Goal: Information Seeking & Learning: Learn about a topic

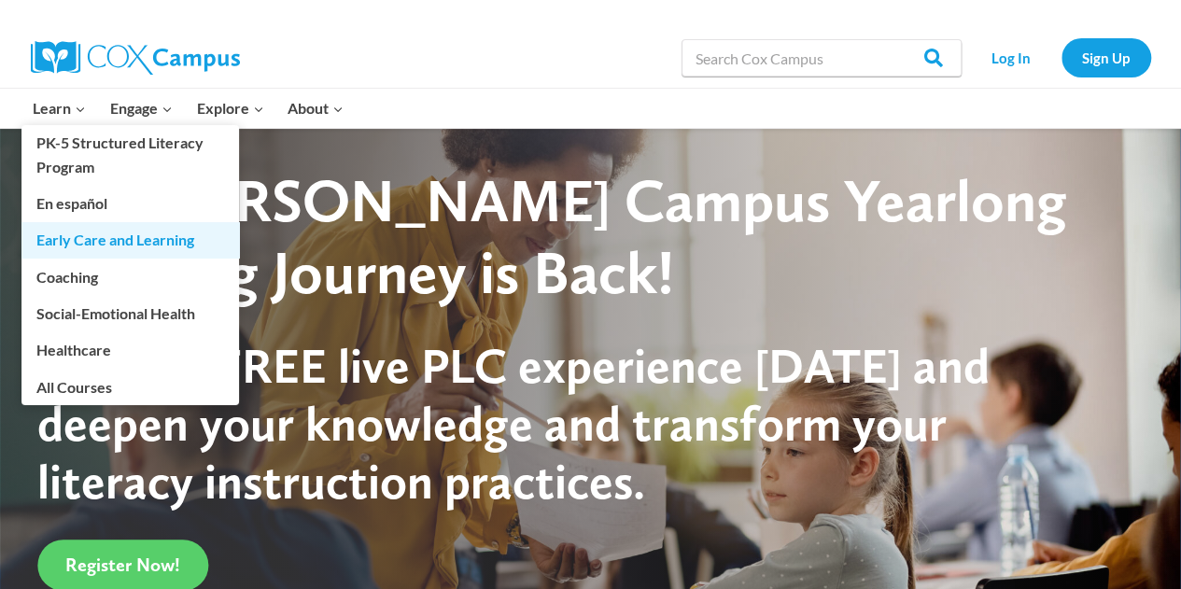
click at [80, 241] on link "Early Care and Learning" at bounding box center [130, 239] width 218 height 35
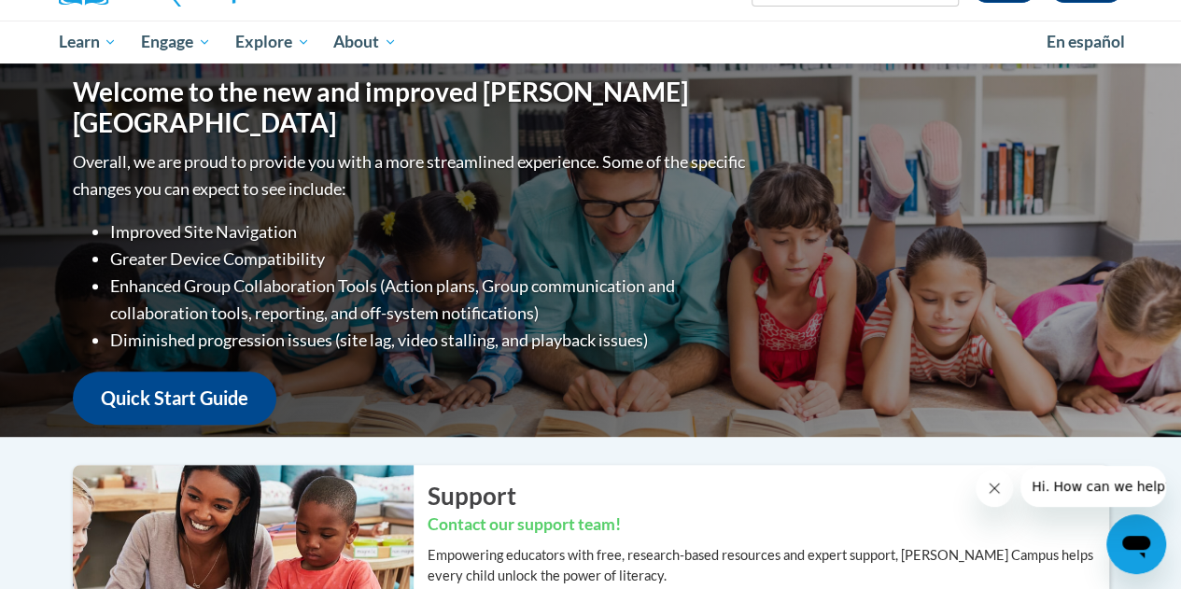
scroll to position [181, 0]
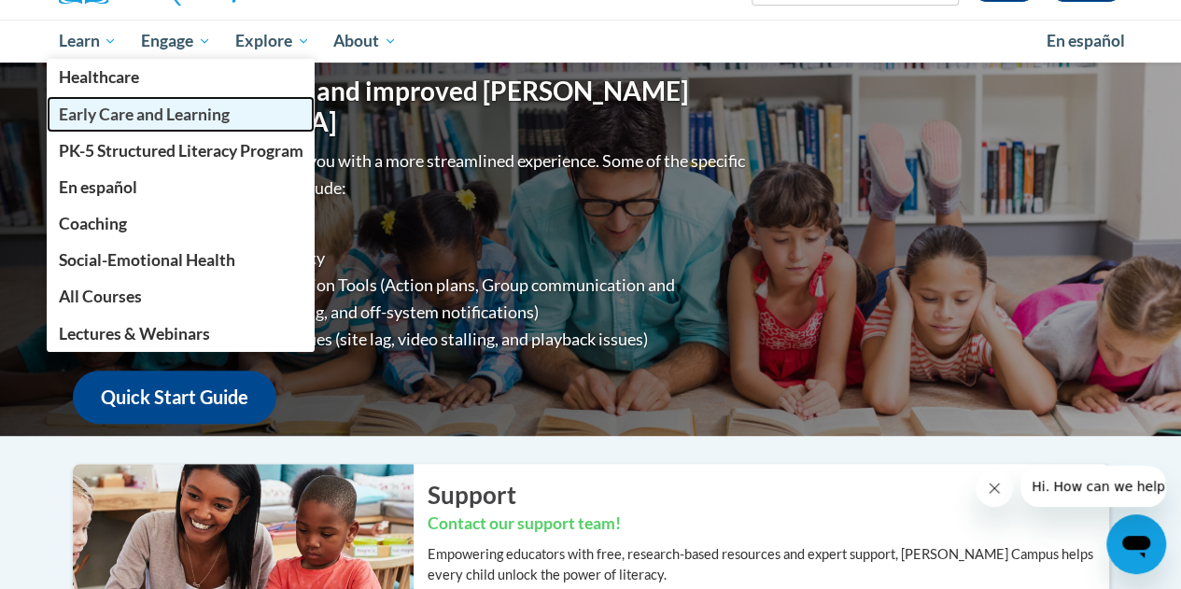
click at [105, 116] on span "Early Care and Learning" at bounding box center [143, 115] width 171 height 20
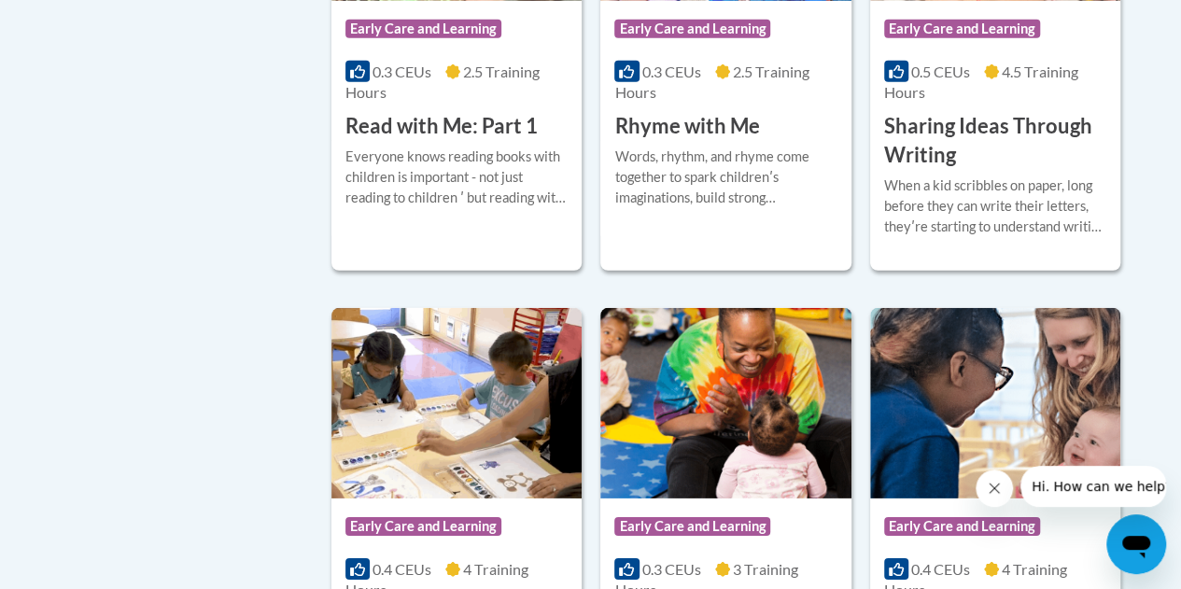
scroll to position [2577, 0]
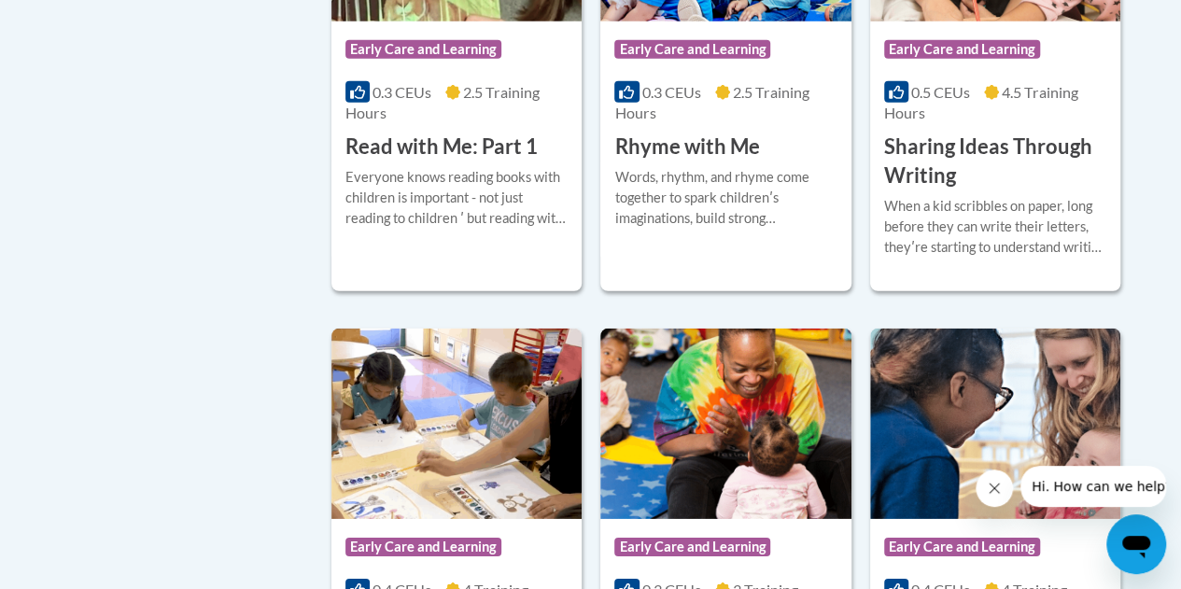
click at [954, 153] on h3 "Sharing Ideas Through Writing" at bounding box center [995, 162] width 222 height 58
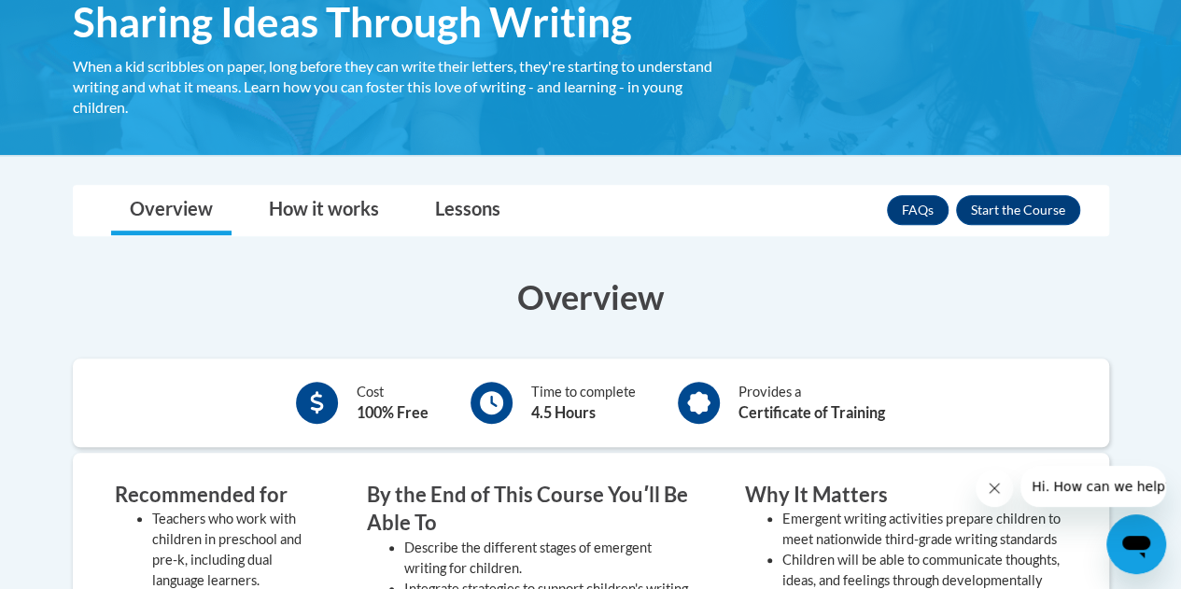
scroll to position [311, 0]
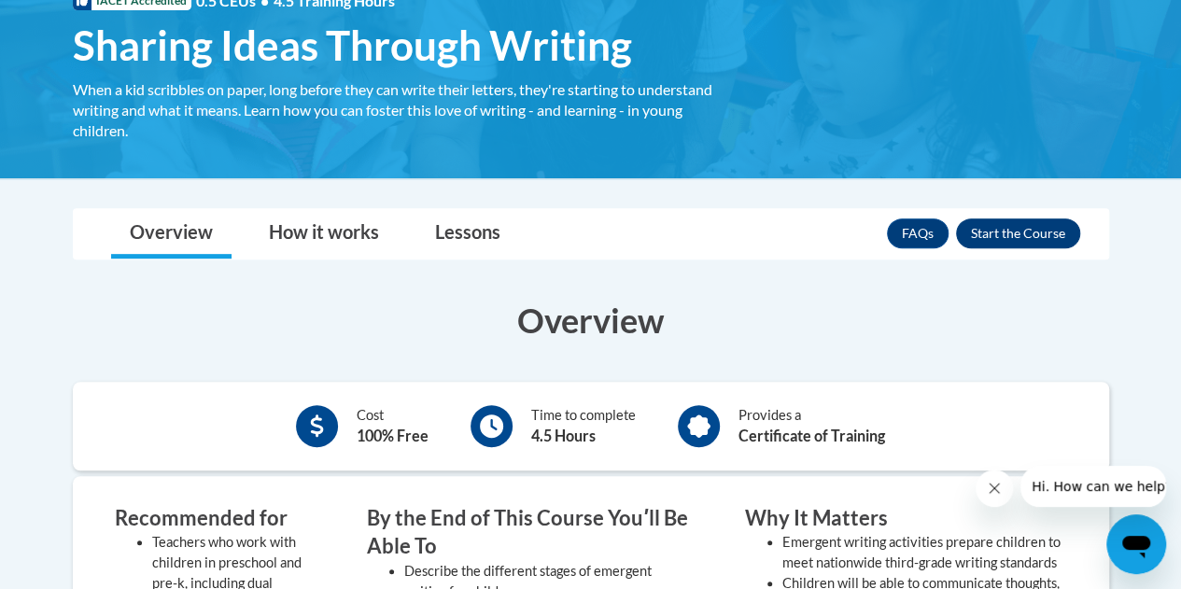
click at [1026, 237] on button "Enroll" at bounding box center [1018, 234] width 124 height 30
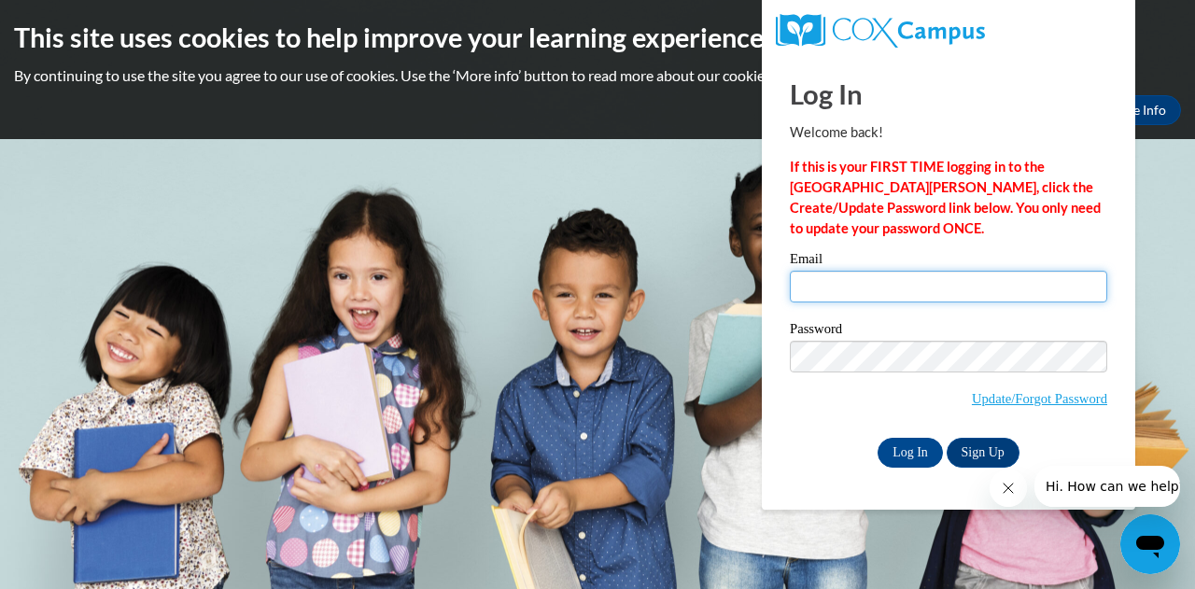
click at [1009, 288] on input "Email" at bounding box center [949, 287] width 318 height 32
type input "B"
type input "bridget.harris@jackson.k12.ms.us"
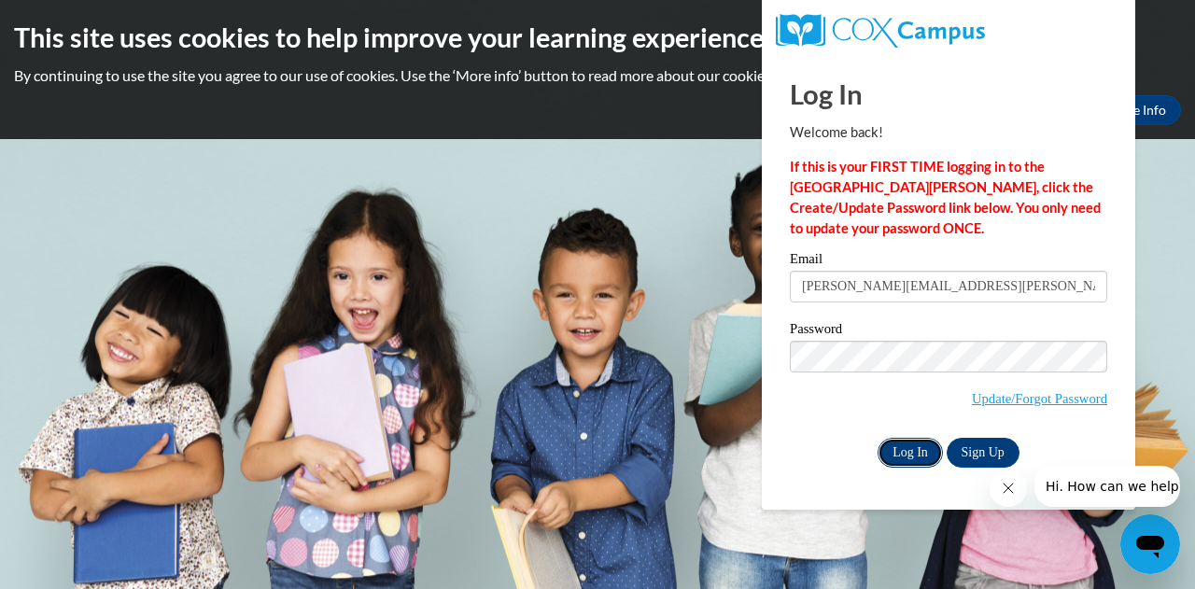
click at [920, 450] on input "Log In" at bounding box center [910, 453] width 65 height 30
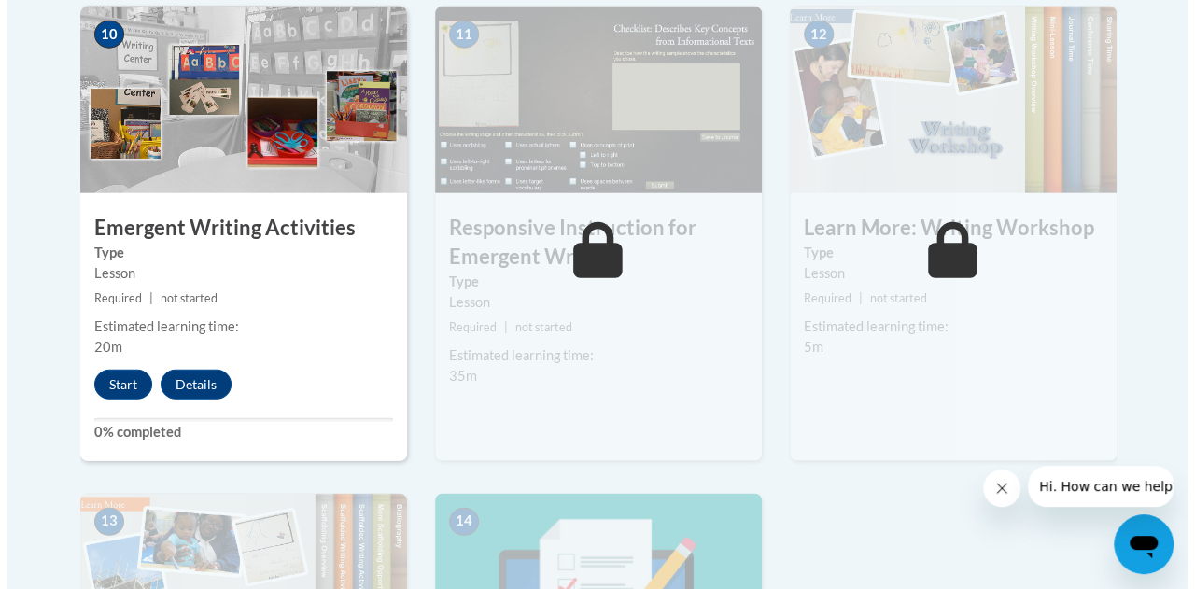
scroll to position [2204, 0]
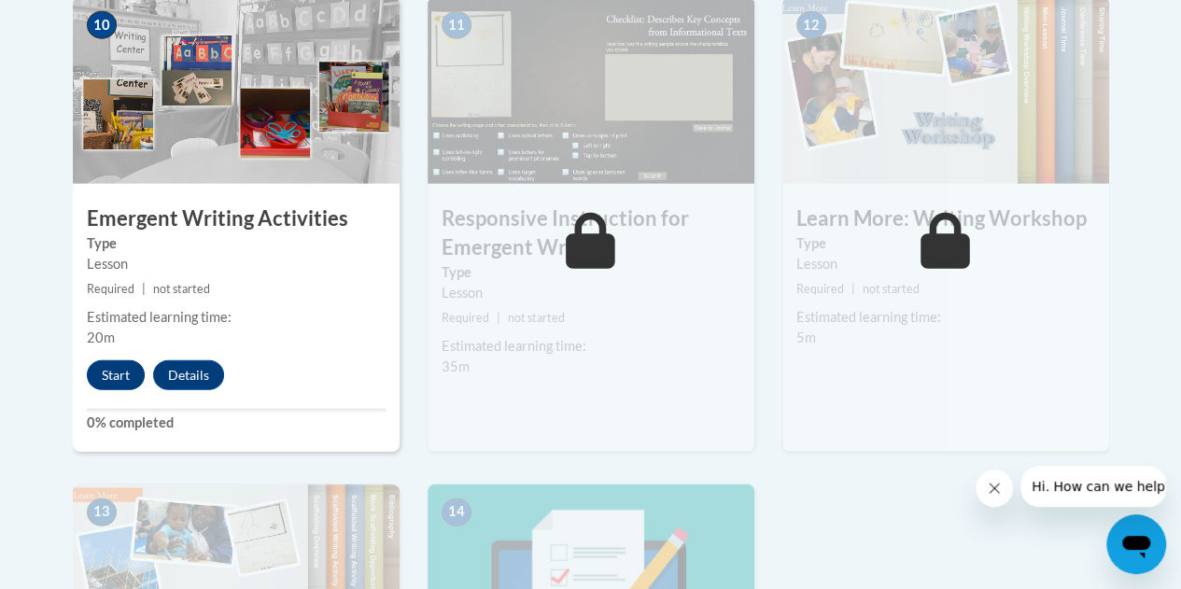
click at [120, 384] on button "Start" at bounding box center [116, 375] width 58 height 30
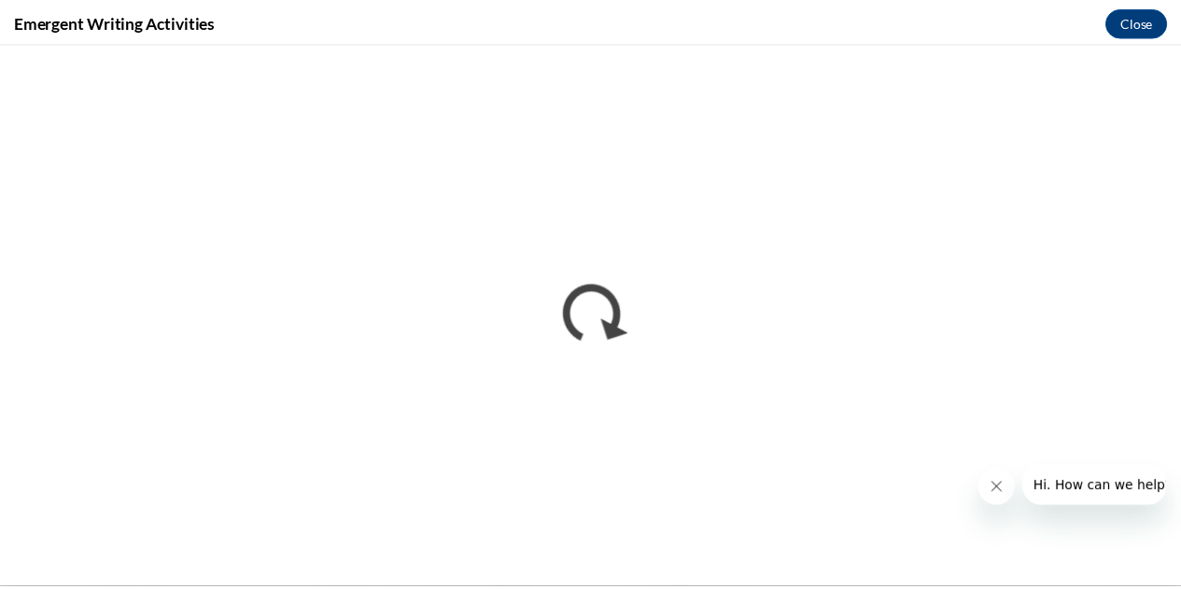
scroll to position [0, 0]
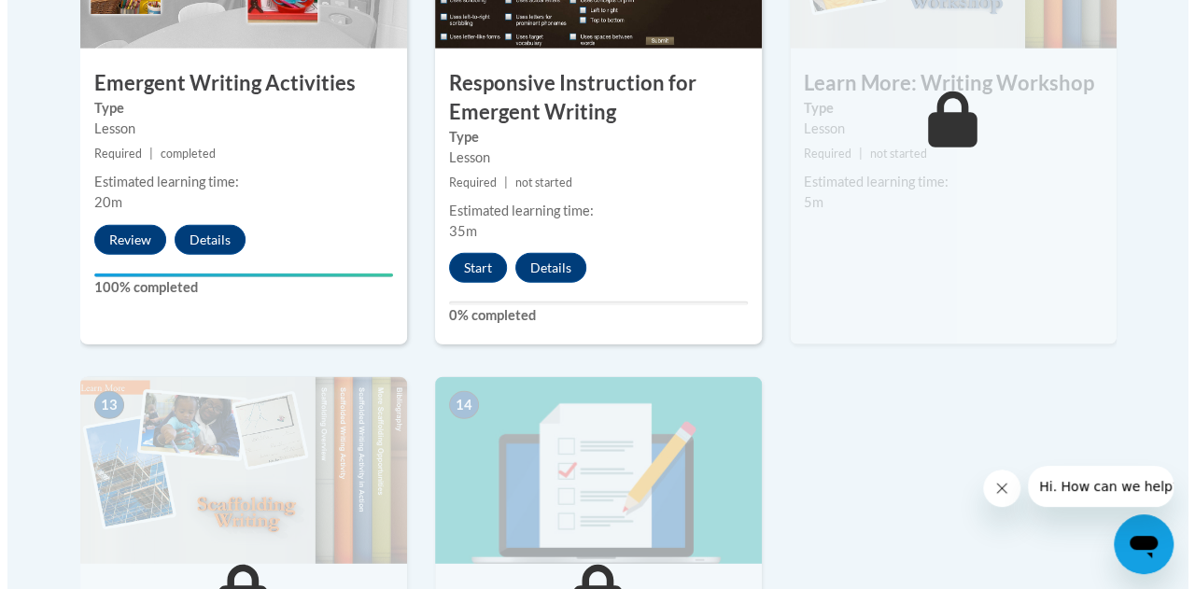
scroll to position [2346, 0]
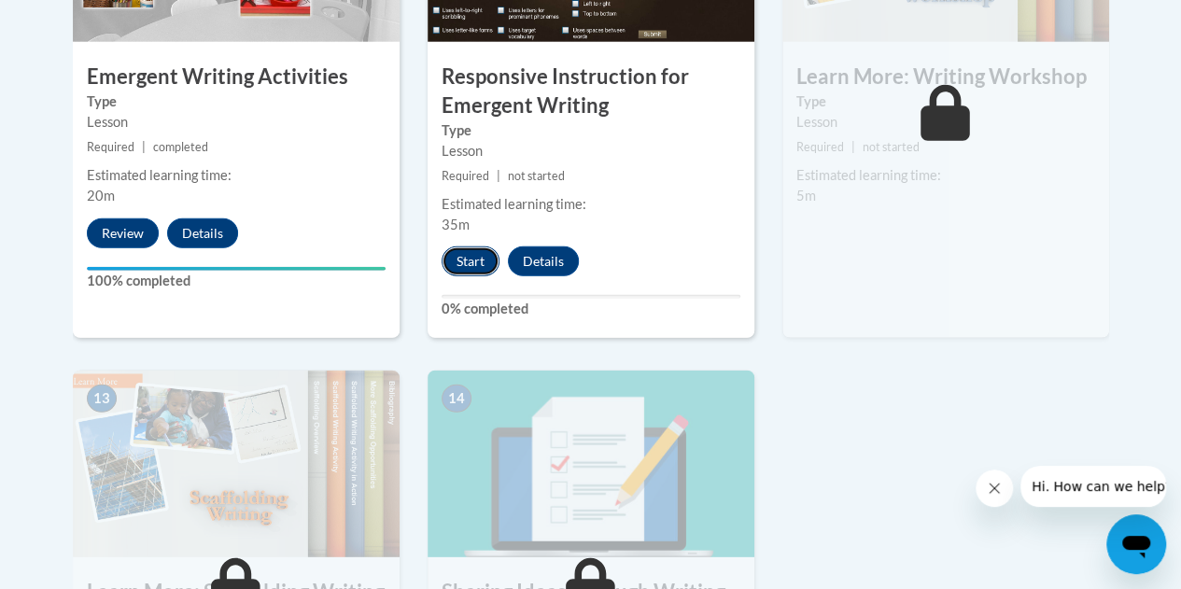
click at [473, 265] on button "Start" at bounding box center [471, 262] width 58 height 30
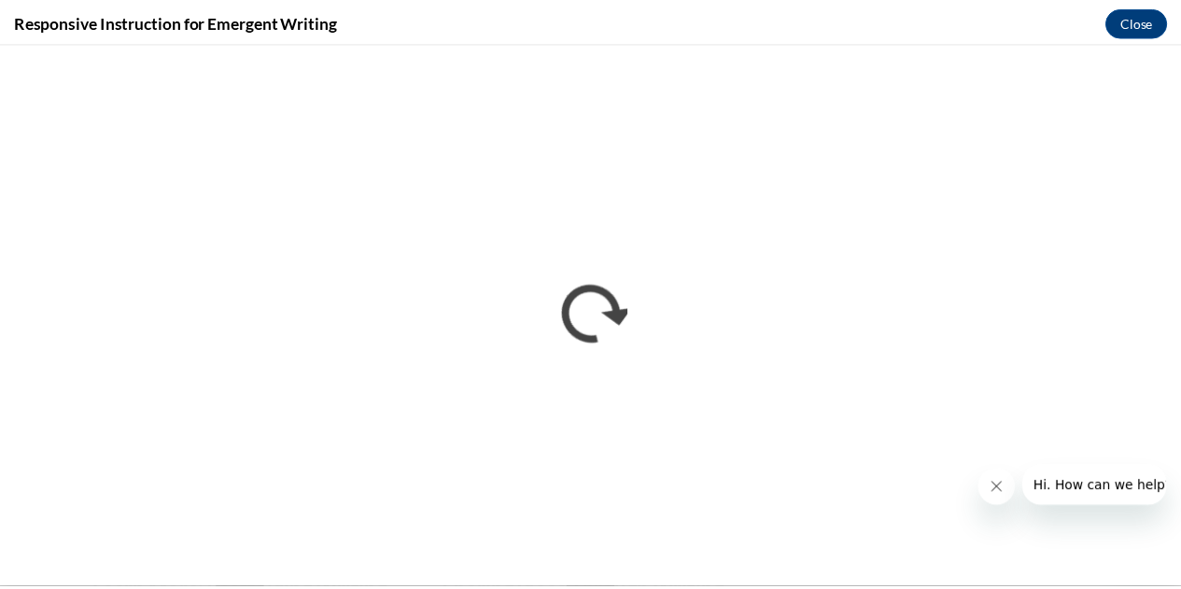
scroll to position [0, 0]
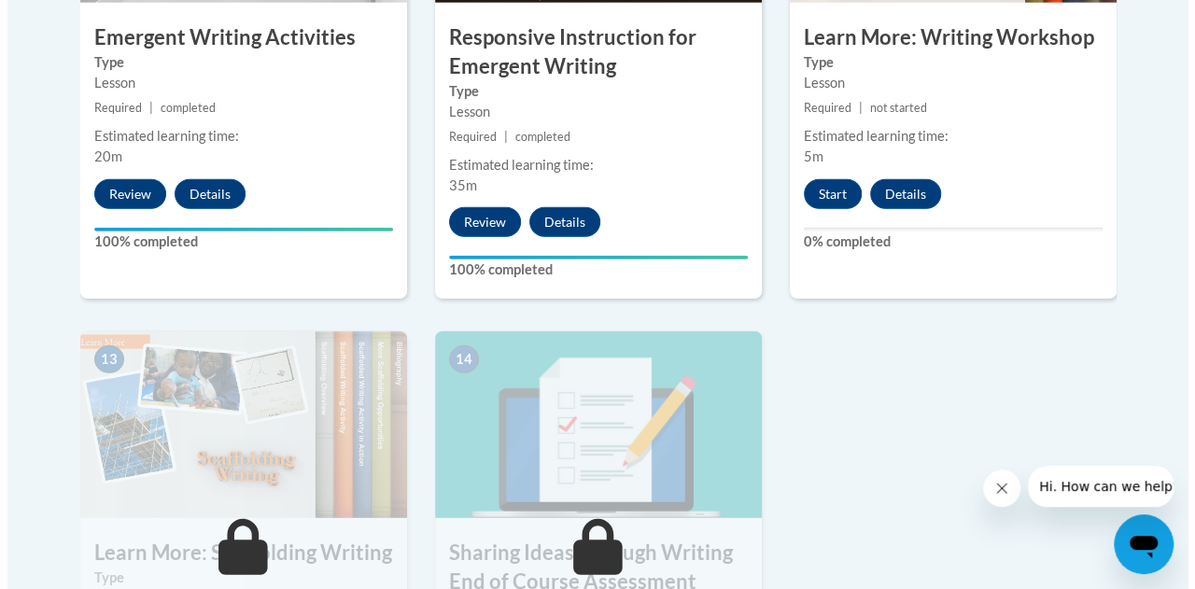
scroll to position [2428, 0]
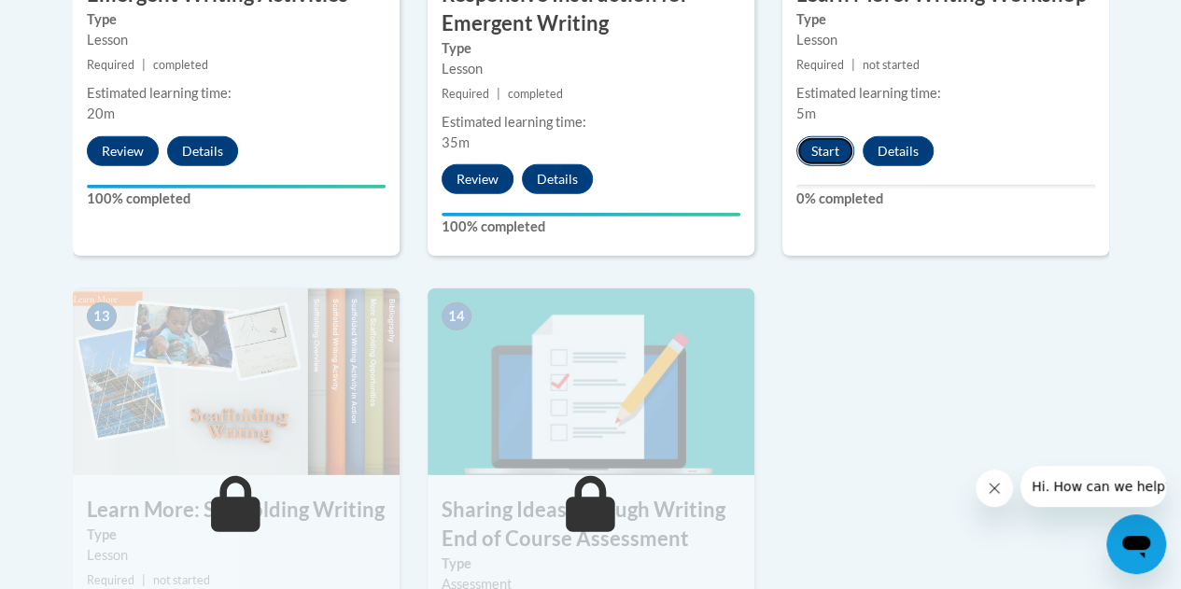
click at [829, 158] on button "Start" at bounding box center [826, 151] width 58 height 30
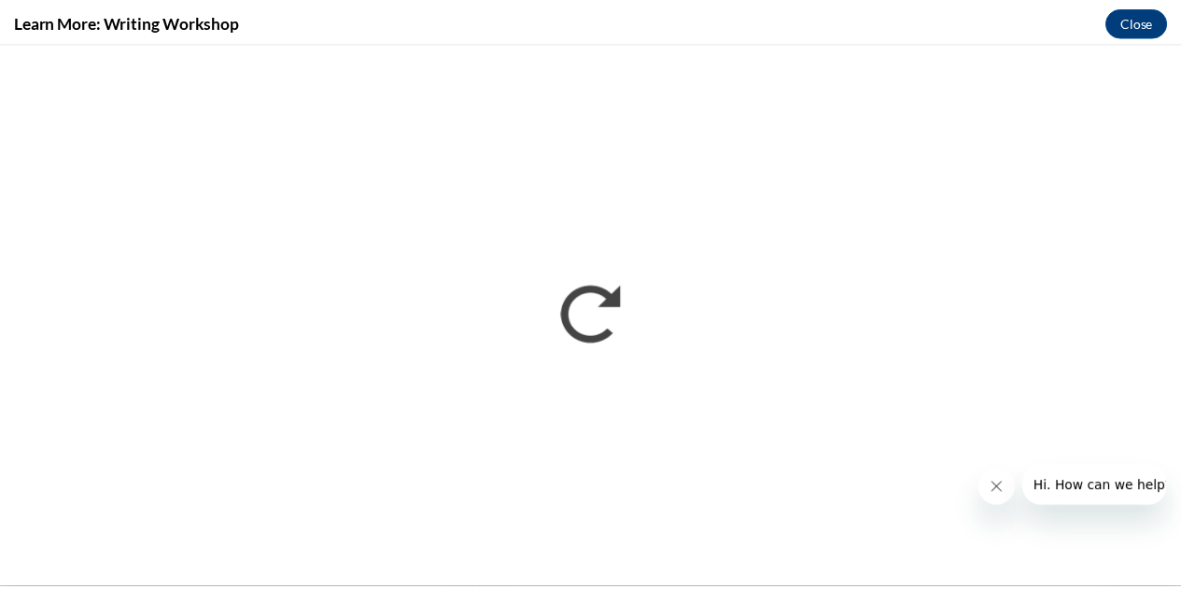
scroll to position [0, 0]
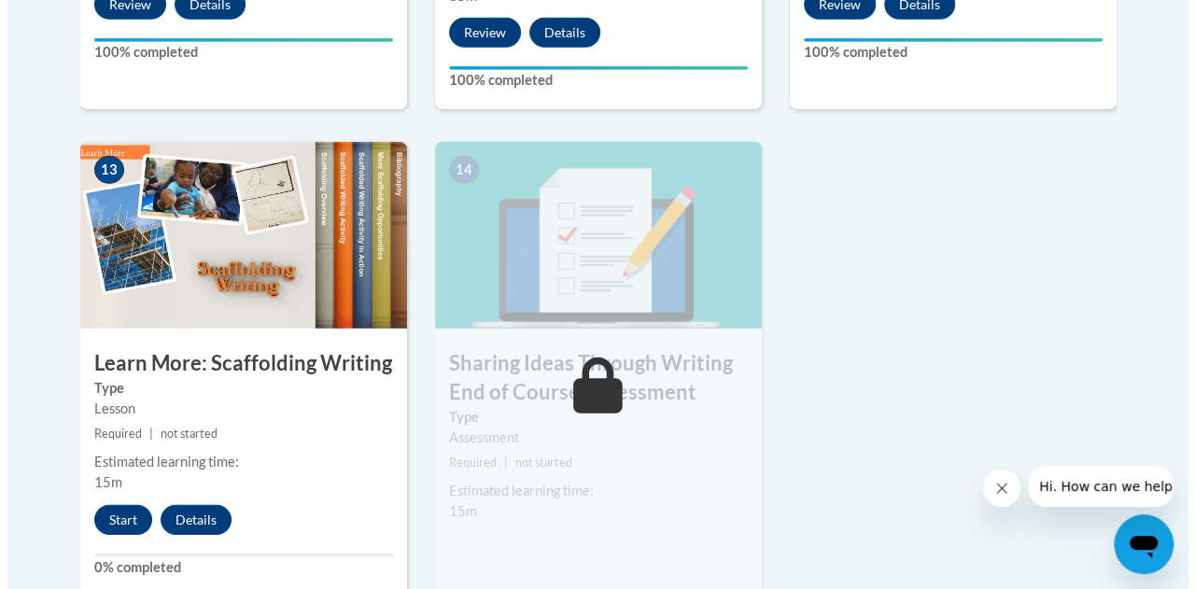
scroll to position [2615, 0]
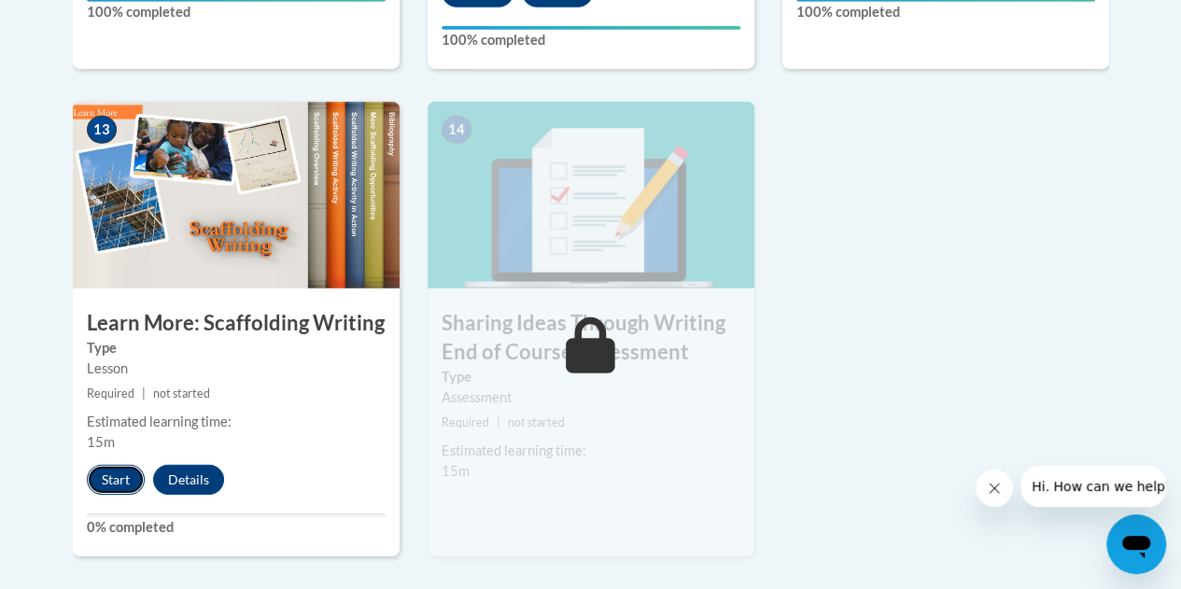
click at [120, 474] on button "Start" at bounding box center [116, 480] width 58 height 30
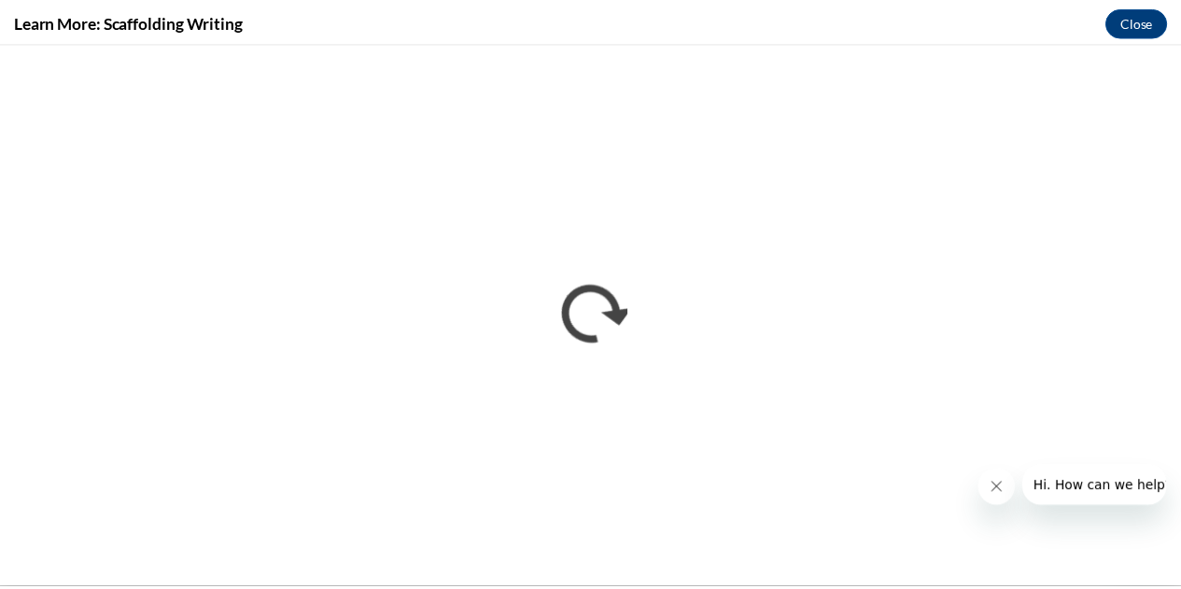
scroll to position [0, 0]
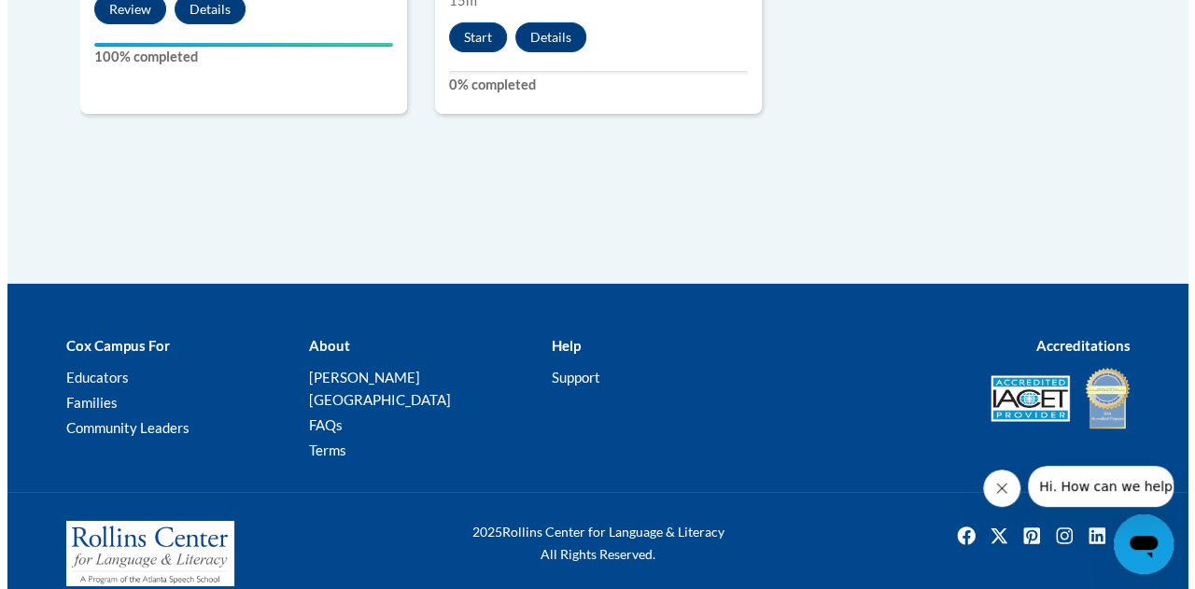
scroll to position [2805, 0]
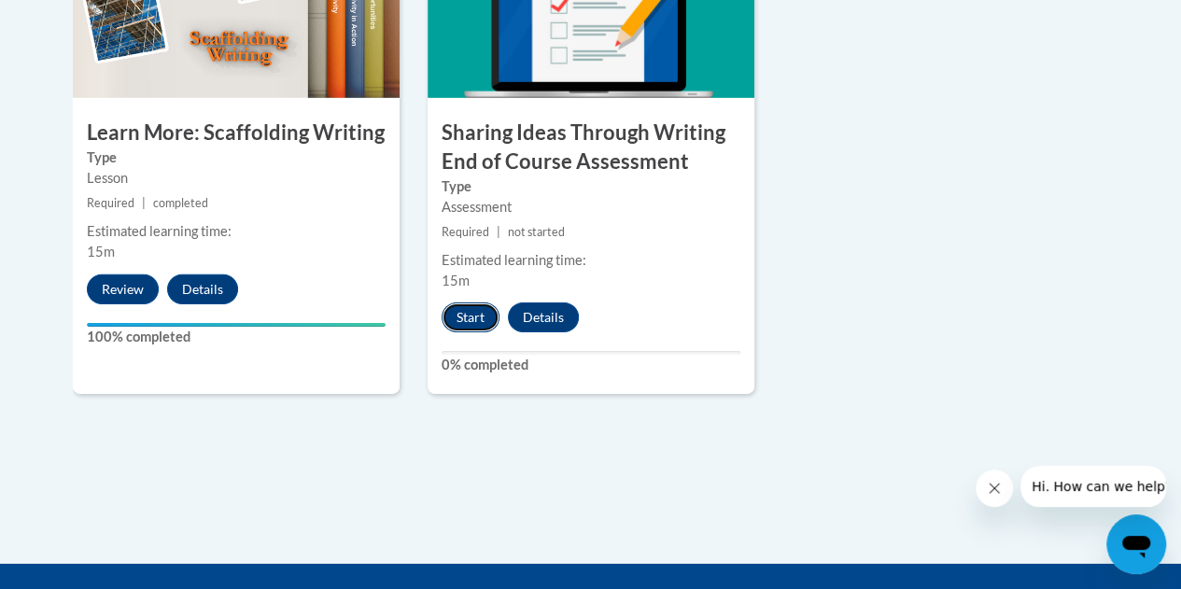
click at [480, 316] on button "Start" at bounding box center [471, 318] width 58 height 30
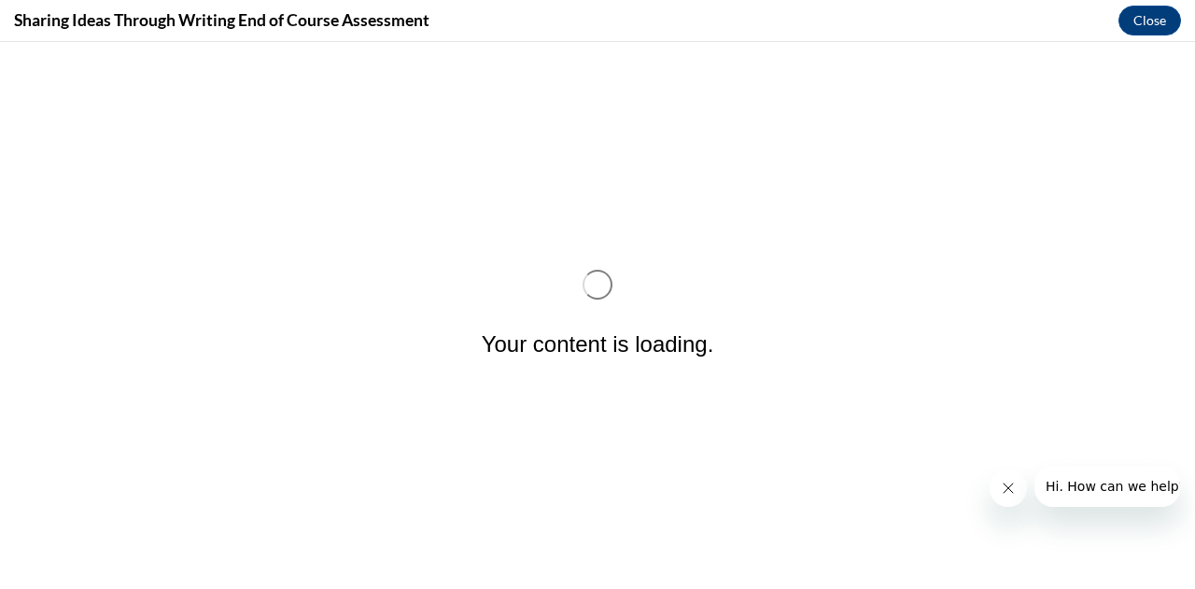
scroll to position [0, 0]
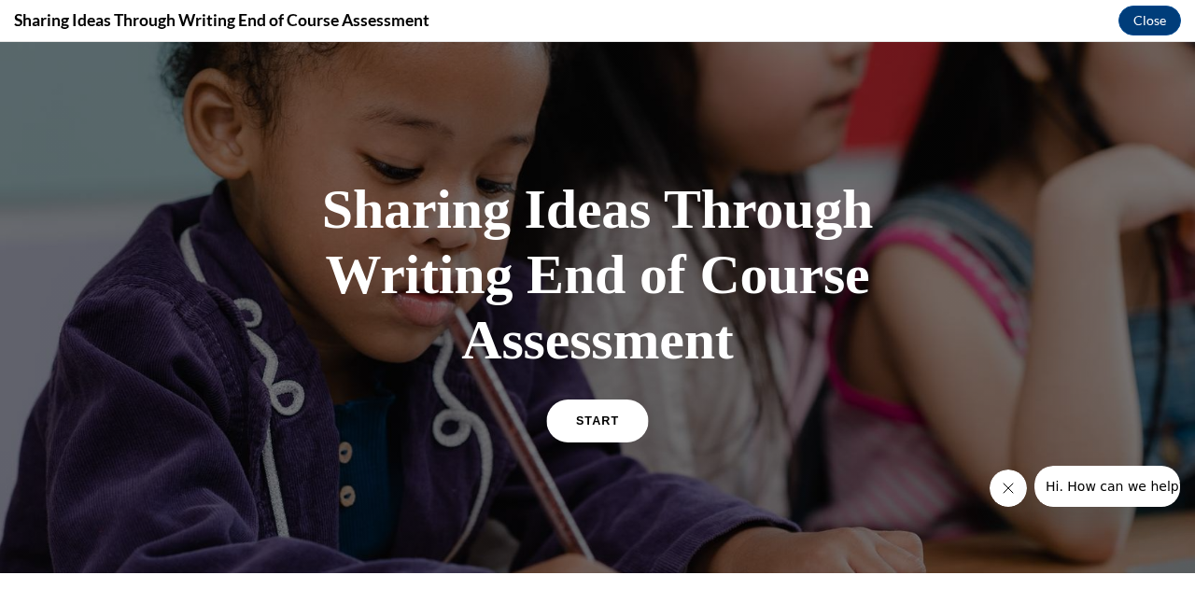
click at [568, 416] on link "START" at bounding box center [597, 421] width 102 height 43
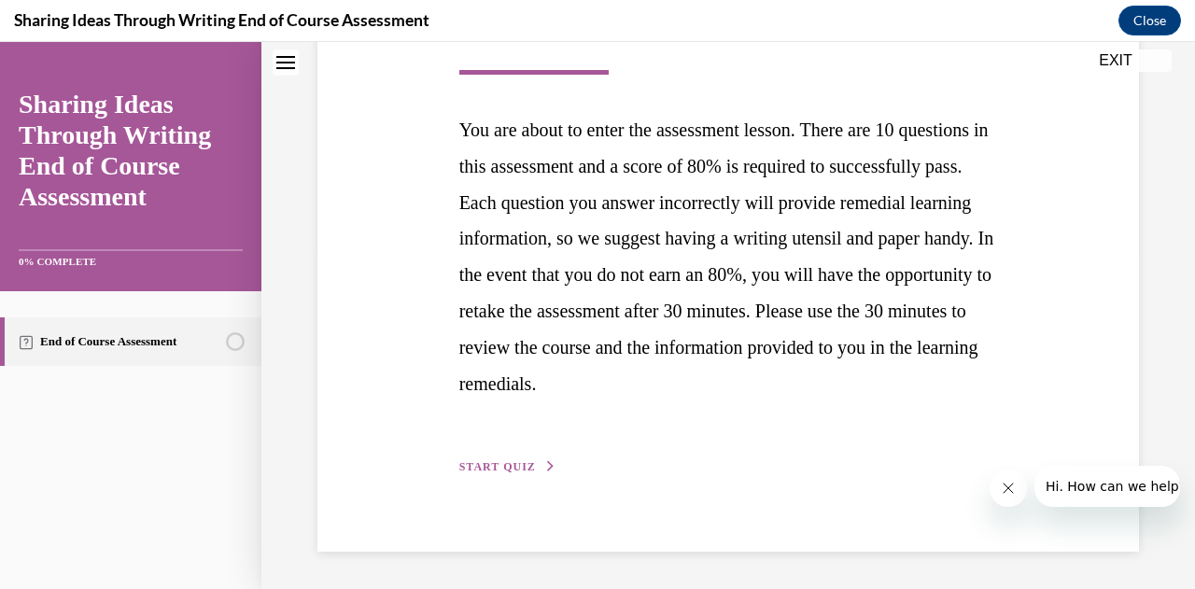
scroll to position [378, 0]
click at [500, 469] on span "START QUIZ" at bounding box center [497, 466] width 77 height 13
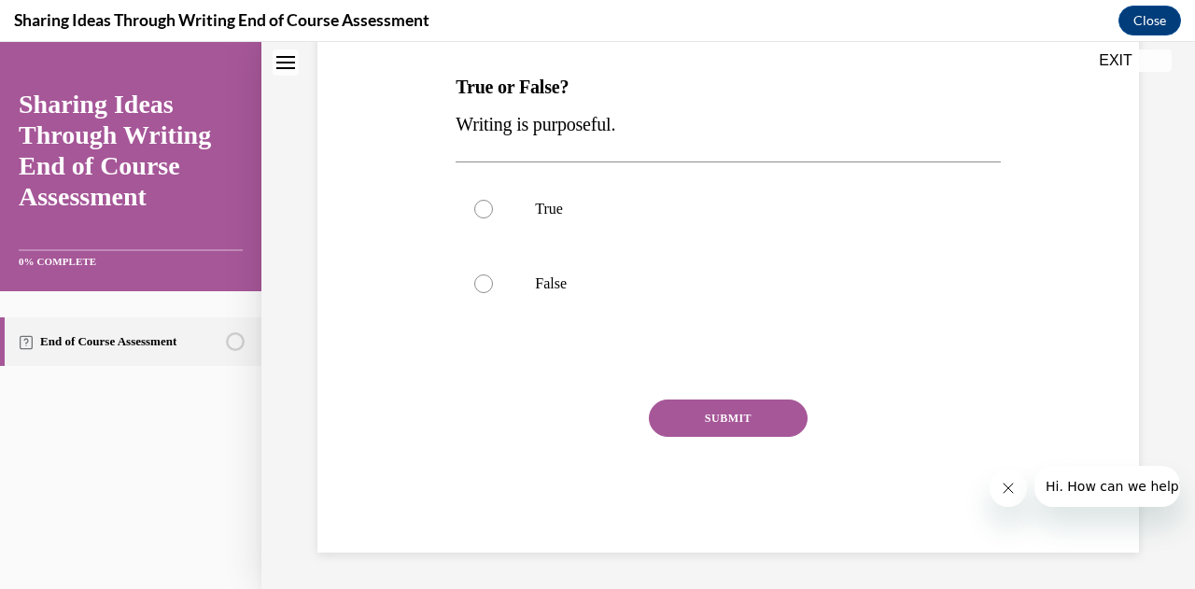
scroll to position [194, 0]
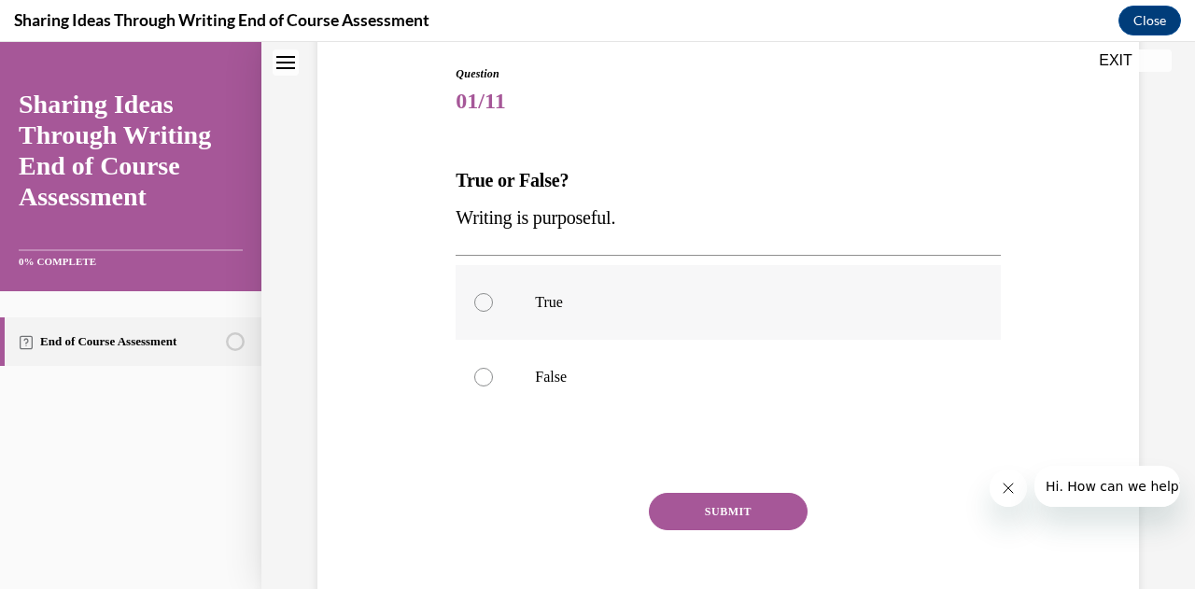
click at [496, 318] on label "True" at bounding box center [728, 302] width 544 height 75
click at [493, 312] on input "True" at bounding box center [483, 302] width 19 height 19
radio input "true"
click at [694, 511] on button "SUBMIT" at bounding box center [728, 511] width 159 height 37
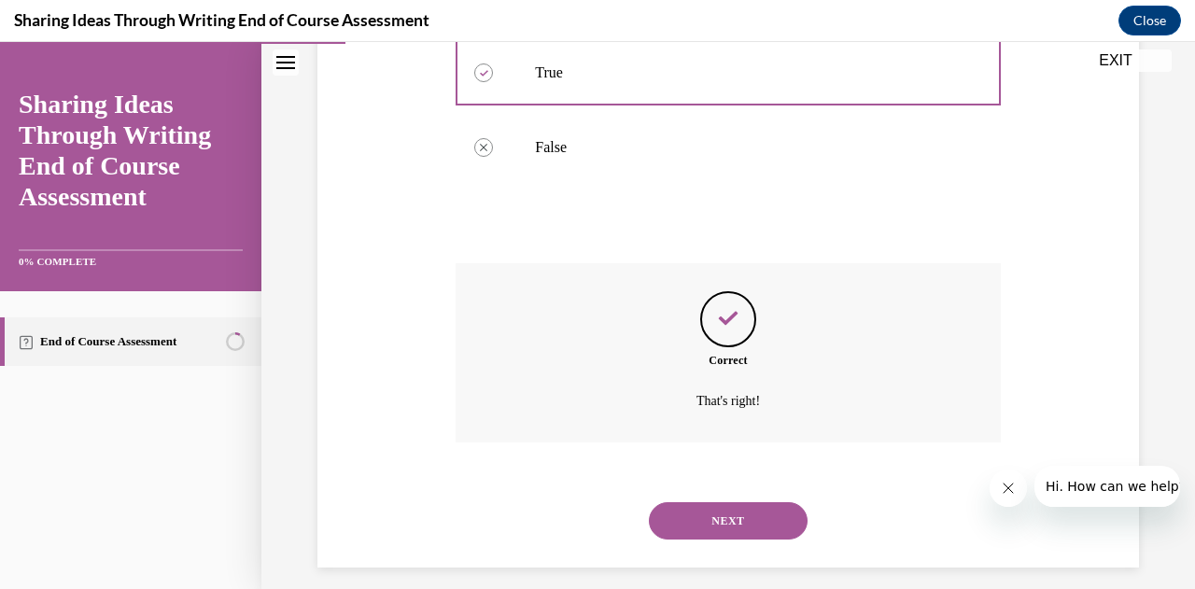
scroll to position [439, 0]
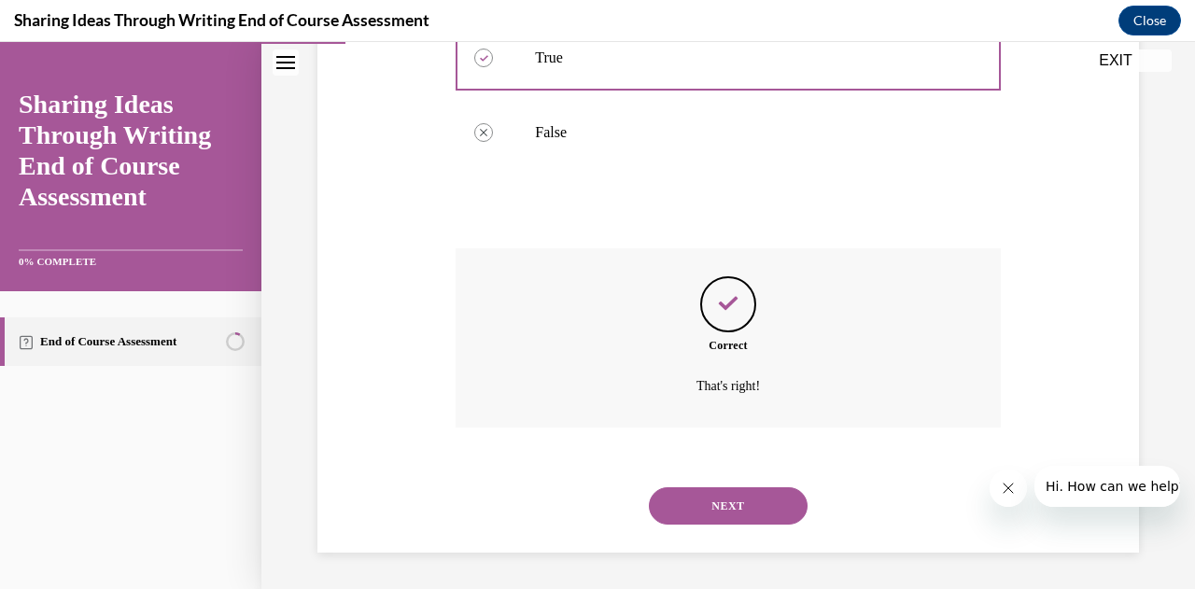
click at [720, 511] on button "NEXT" at bounding box center [728, 505] width 159 height 37
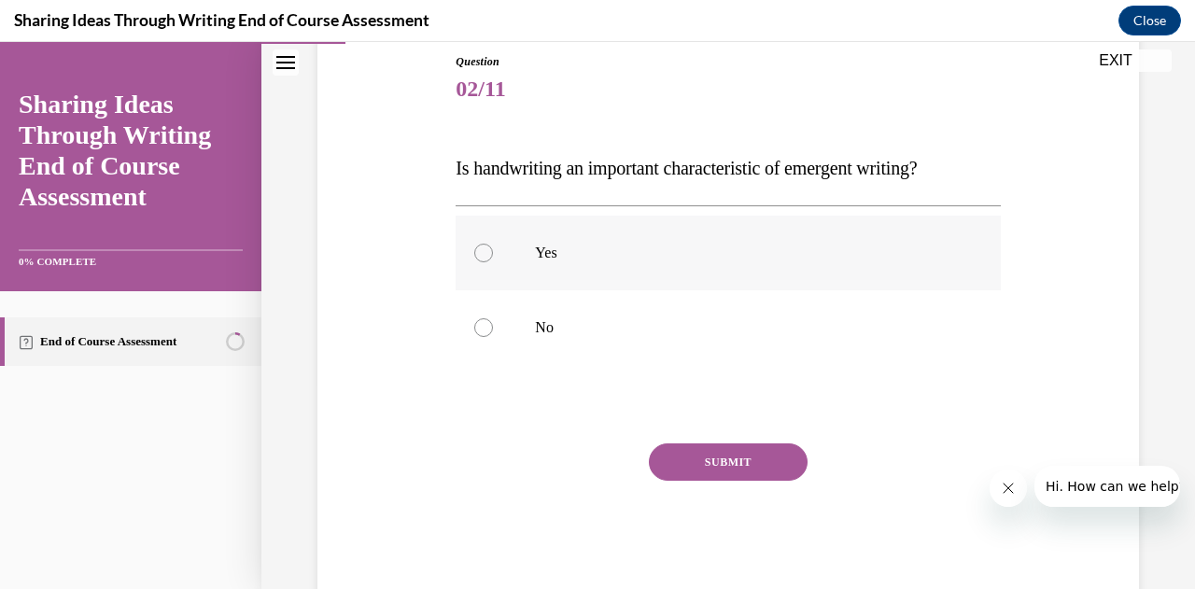
click at [529, 259] on label "Yes" at bounding box center [728, 253] width 544 height 75
click at [493, 259] on input "Yes" at bounding box center [483, 253] width 19 height 19
radio input "true"
click at [713, 473] on button "SUBMIT" at bounding box center [728, 462] width 159 height 37
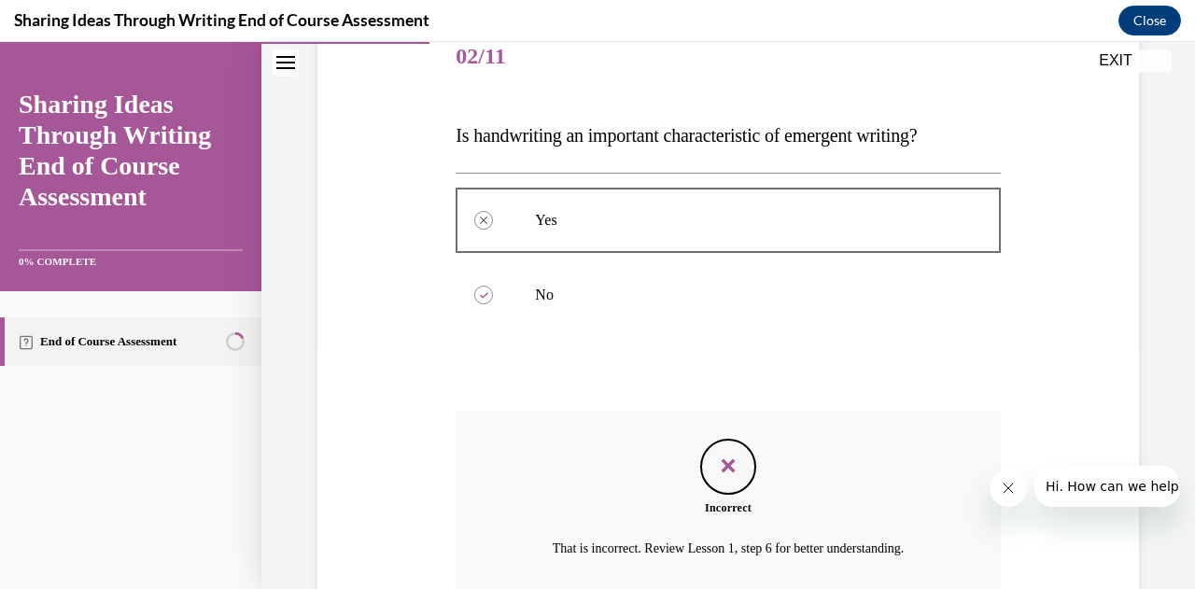
scroll to position [402, 0]
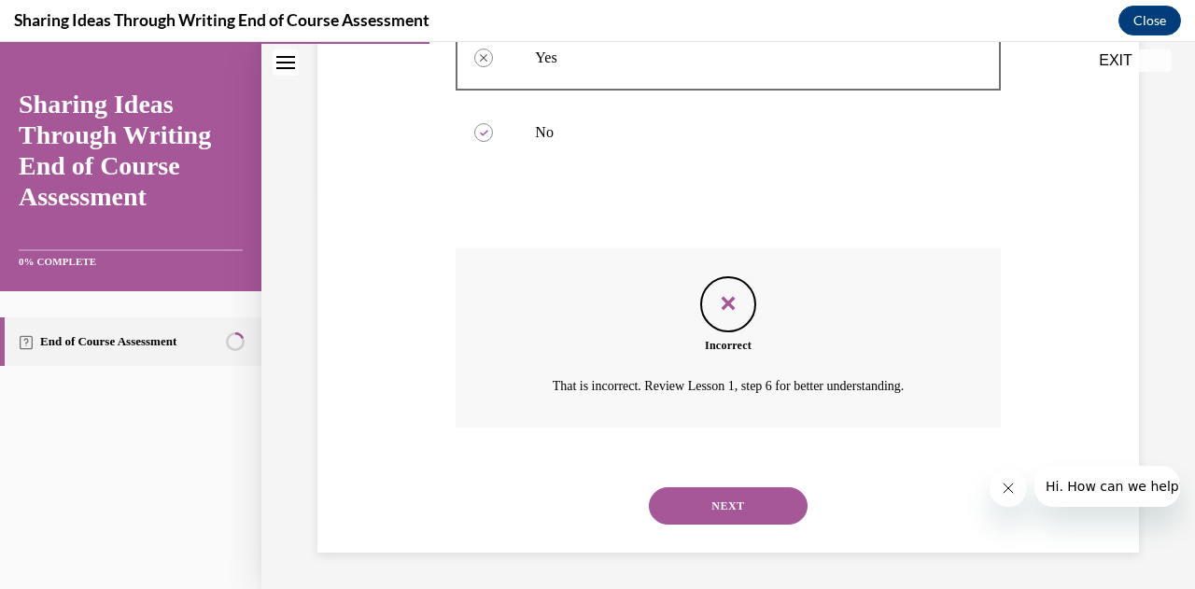
click at [719, 509] on button "NEXT" at bounding box center [728, 505] width 159 height 37
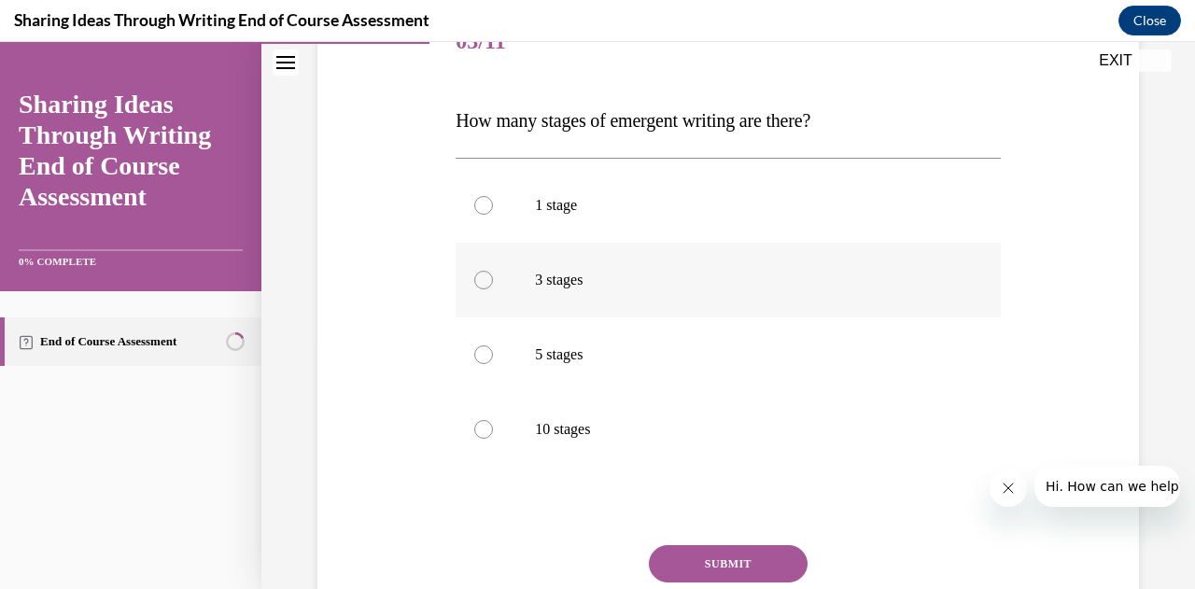
scroll to position [280, 0]
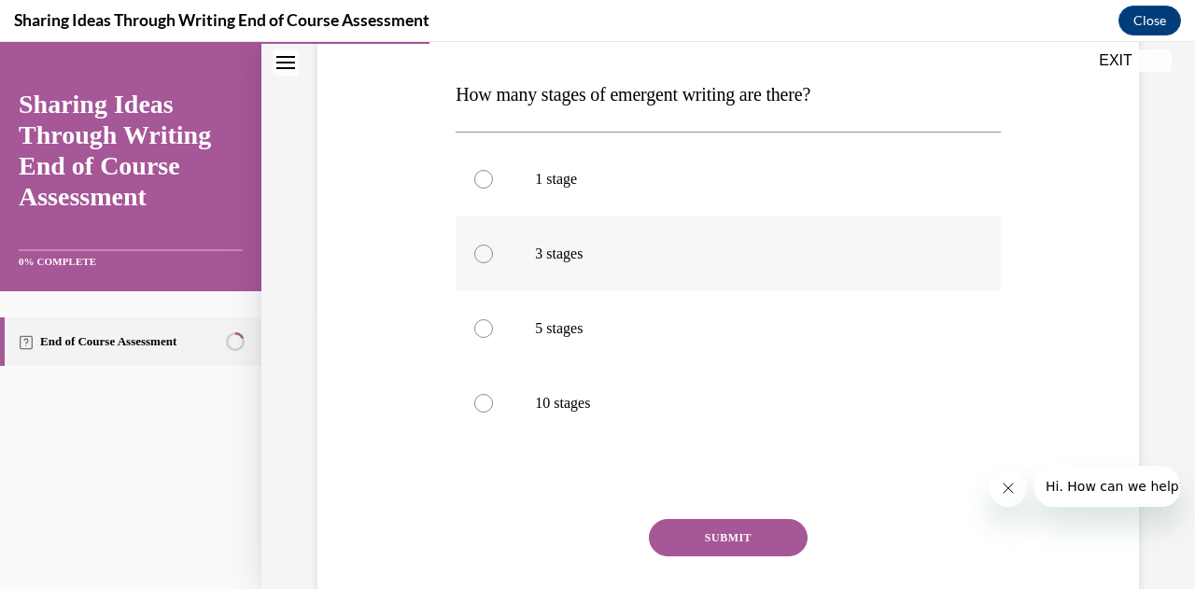
click at [486, 261] on div at bounding box center [483, 254] width 19 height 19
click at [486, 261] on input "3 stages" at bounding box center [483, 254] width 19 height 19
radio input "true"
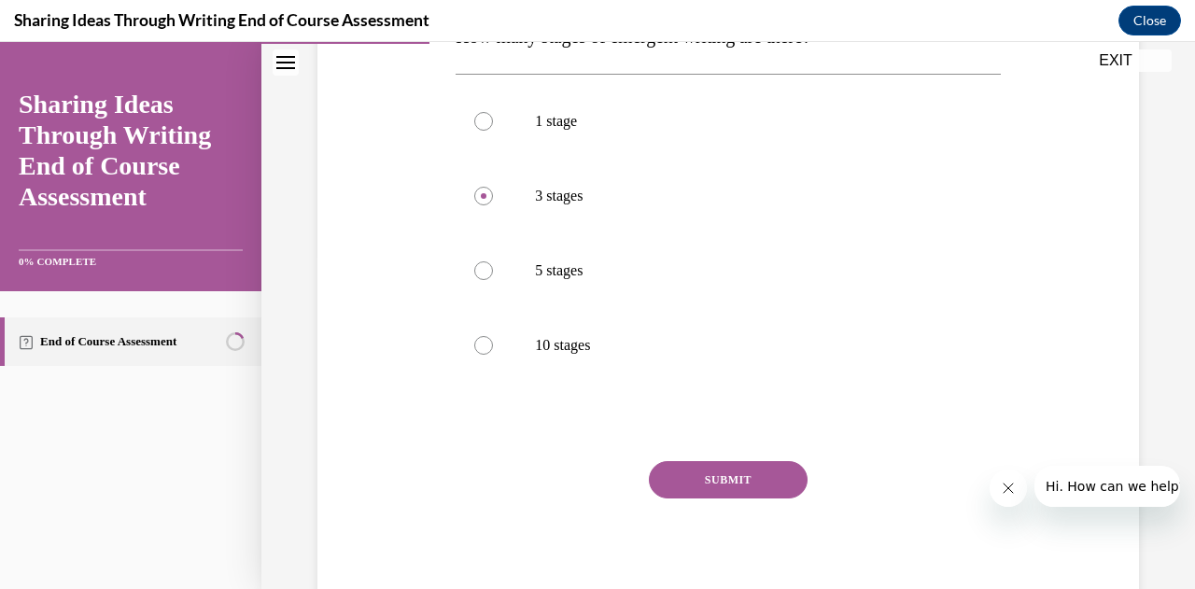
scroll to position [400, 0]
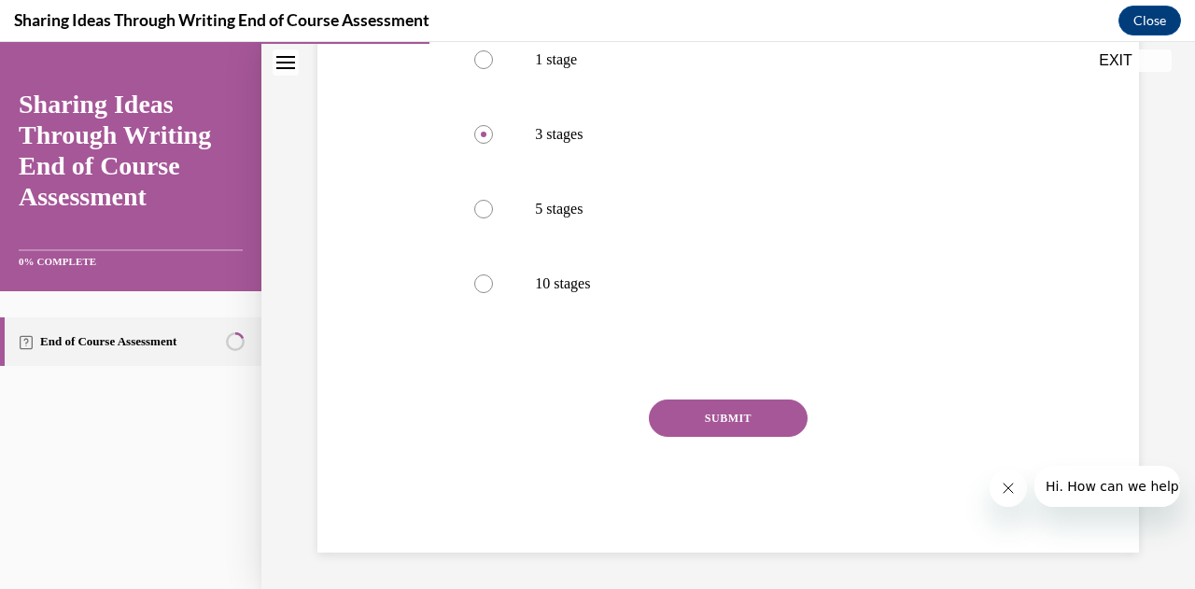
click at [684, 417] on button "SUBMIT" at bounding box center [728, 418] width 159 height 37
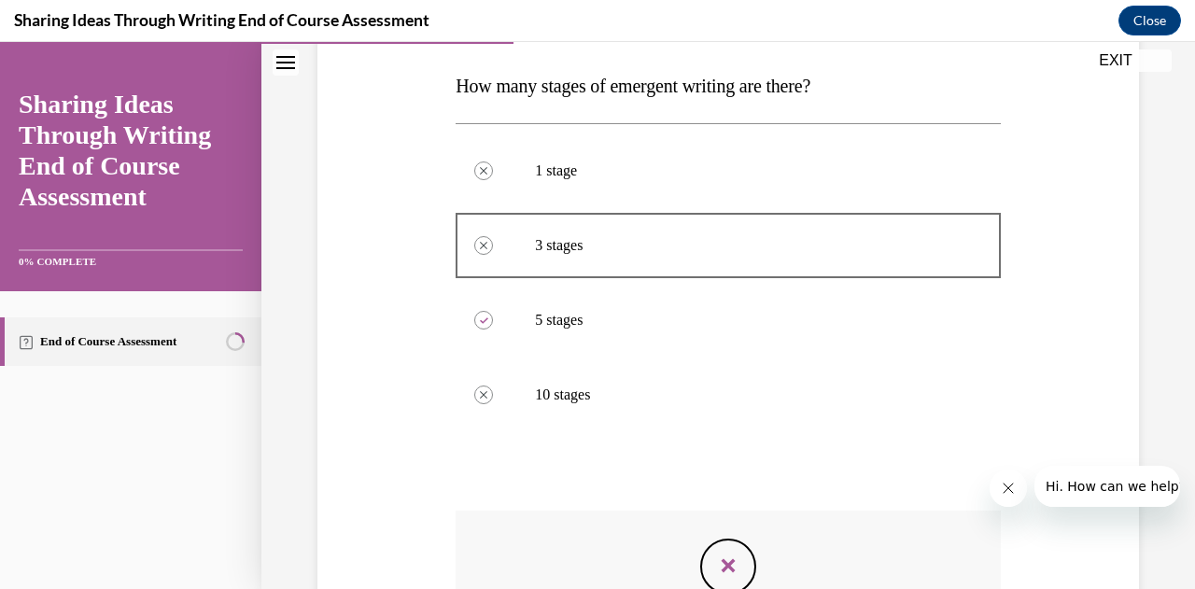
scroll to position [551, 0]
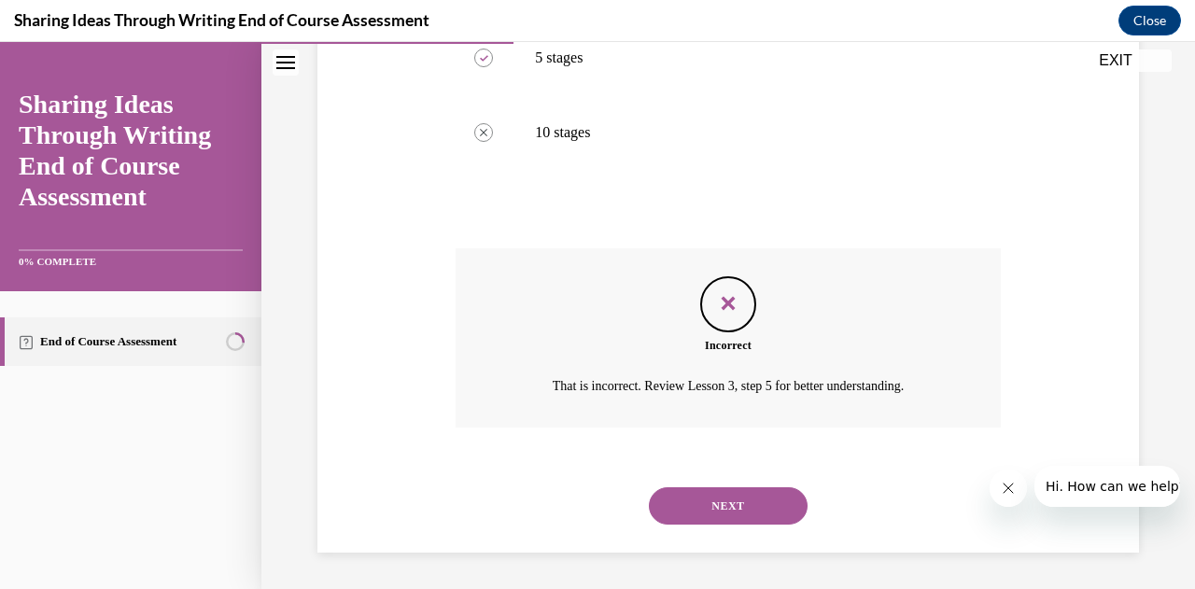
click at [693, 498] on button "NEXT" at bounding box center [728, 505] width 159 height 37
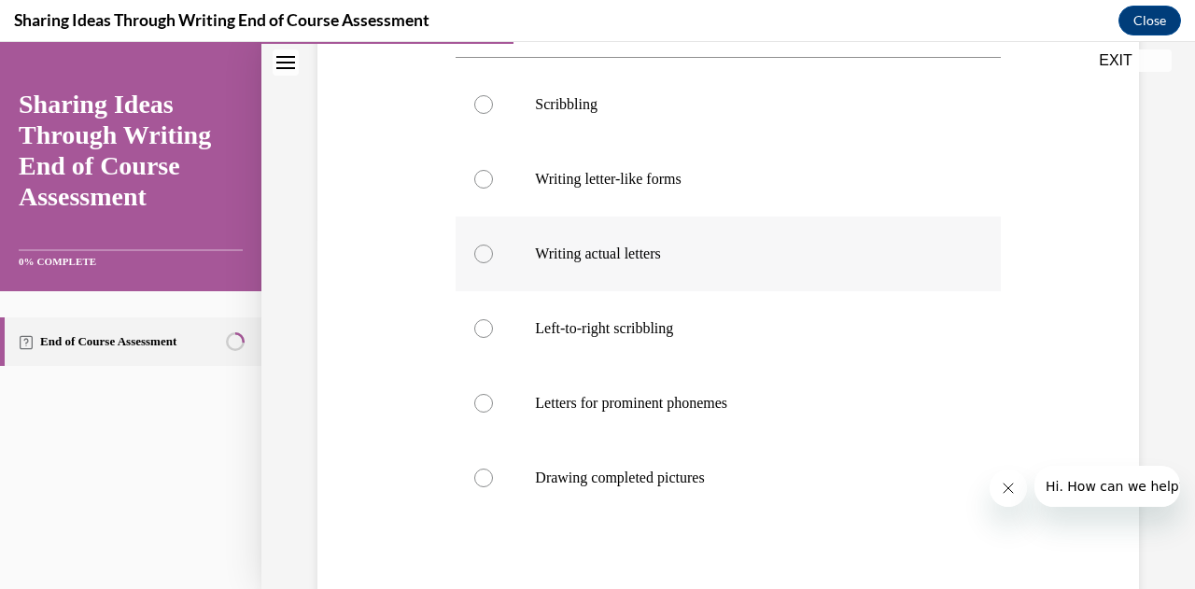
scroll to position [467, 0]
